Goal: Information Seeking & Learning: Learn about a topic

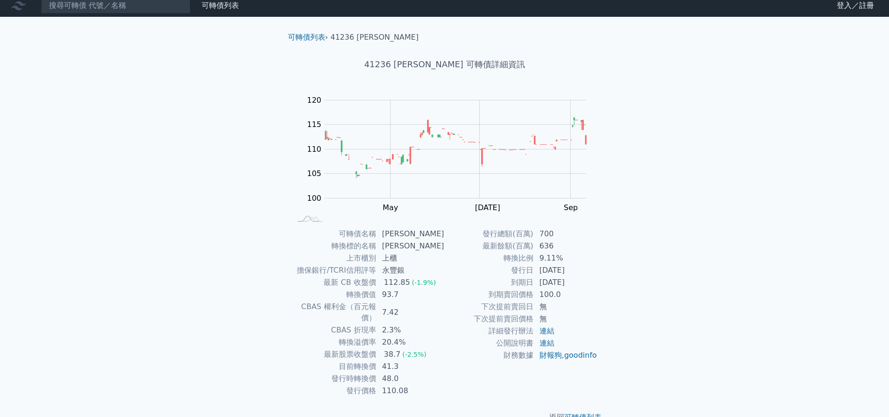
scroll to position [15, 0]
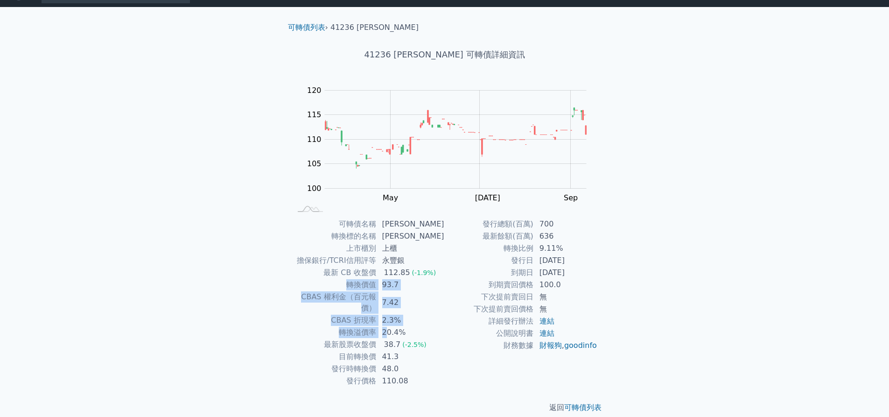
drag, startPoint x: 344, startPoint y: 287, endPoint x: 390, endPoint y: 322, distance: 56.9
click at [390, 322] on tbody "可轉債名稱 [PERSON_NAME] 轉換標的名稱 [PERSON_NAME] 上市櫃別 上櫃 擔保銀行/TCRI信用評等 永豐銀 最新 CB 收盤價 11…" at bounding box center [368, 302] width 153 height 169
click at [350, 338] on td "最新股票收盤價" at bounding box center [334, 344] width 85 height 12
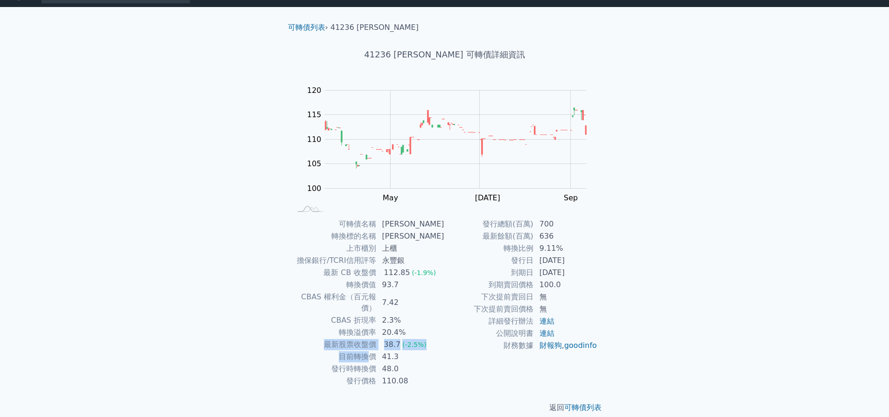
drag, startPoint x: 328, startPoint y: 336, endPoint x: 370, endPoint y: 341, distance: 41.8
click at [370, 341] on tbody "可轉債名稱 [PERSON_NAME] 轉換標的名稱 [PERSON_NAME] 上市櫃別 上櫃 擔保銀行/TCRI信用評等 永豐銀 最新 CB 收盤價 11…" at bounding box center [368, 302] width 153 height 169
click at [349, 350] on td "目前轉換價" at bounding box center [334, 356] width 85 height 12
drag, startPoint x: 345, startPoint y: 347, endPoint x: 382, endPoint y: 345, distance: 36.9
click at [382, 350] on tr "目前轉換價 41.3" at bounding box center [368, 356] width 153 height 12
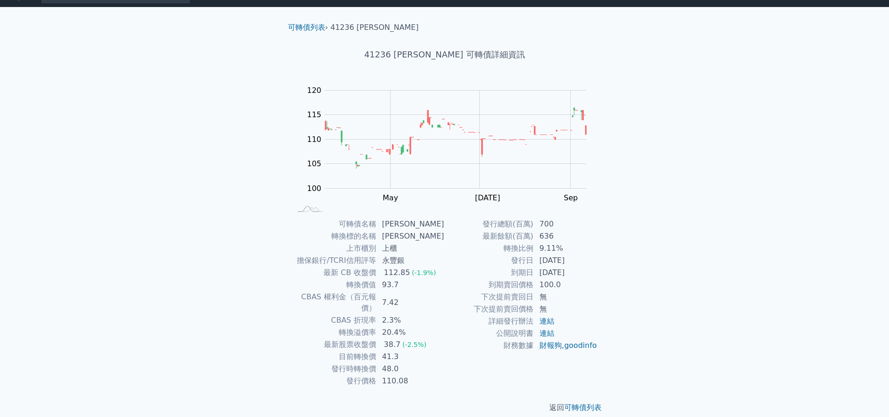
click at [292, 286] on td "轉換價值" at bounding box center [334, 285] width 85 height 12
